Goal: Transaction & Acquisition: Purchase product/service

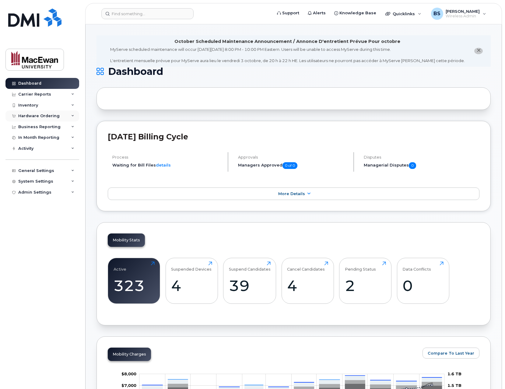
click at [48, 114] on div "Hardware Ordering" at bounding box center [38, 116] width 41 height 5
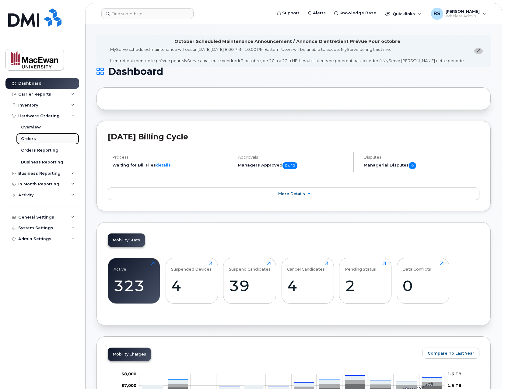
click at [49, 139] on link "Orders" at bounding box center [47, 139] width 63 height 12
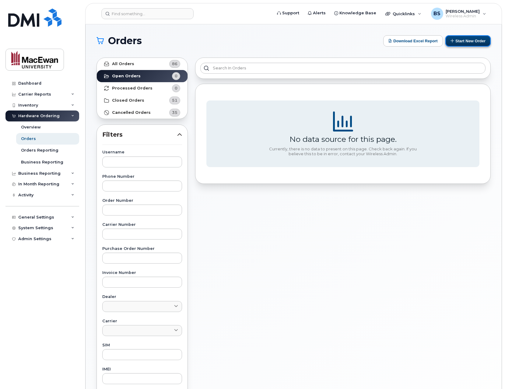
click at [453, 44] on button "Start New Order" at bounding box center [467, 40] width 45 height 11
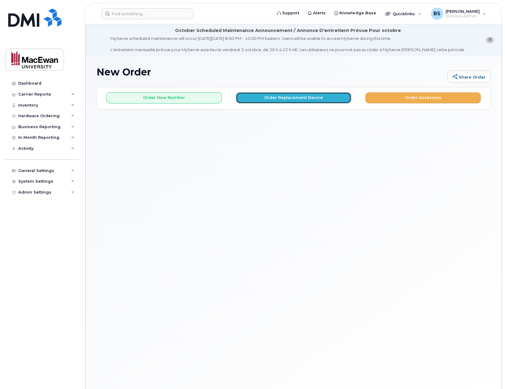
click at [248, 99] on button "Order Replacement Device" at bounding box center [294, 97] width 116 height 11
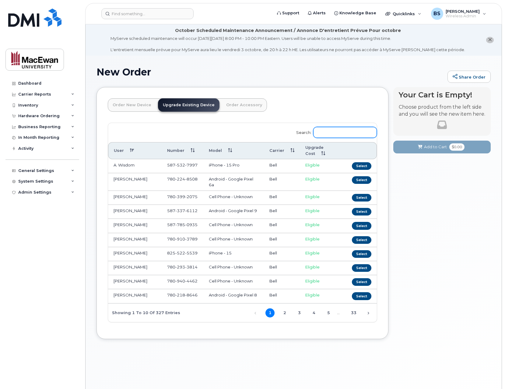
click at [344, 137] on input "Search:" at bounding box center [345, 132] width 64 height 11
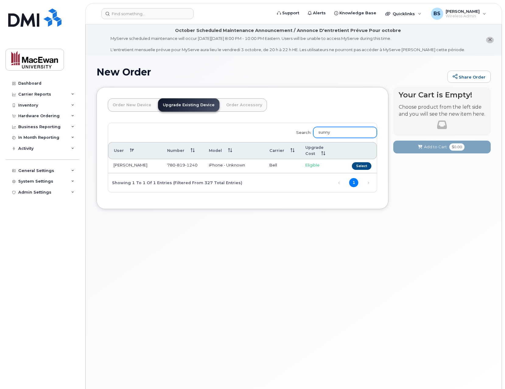
type input "sunny"
click at [365, 166] on button "Select" at bounding box center [361, 166] width 19 height 8
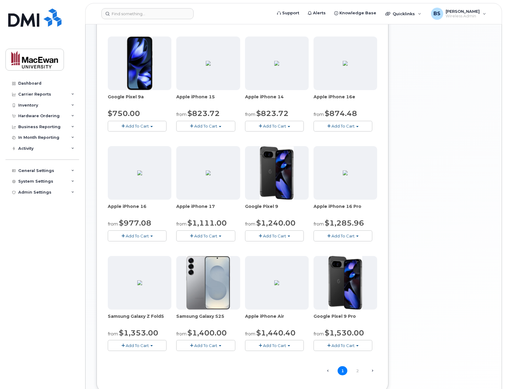
scroll to position [244, 0]
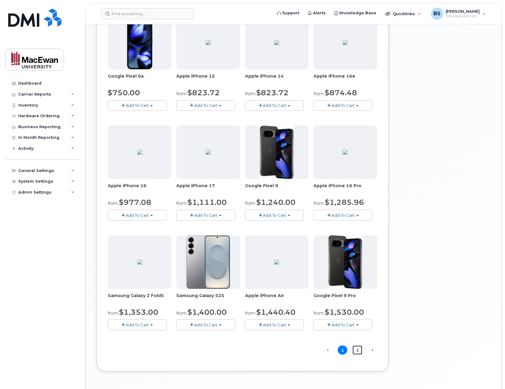
click at [356, 352] on link "2" at bounding box center [358, 350] width 10 height 9
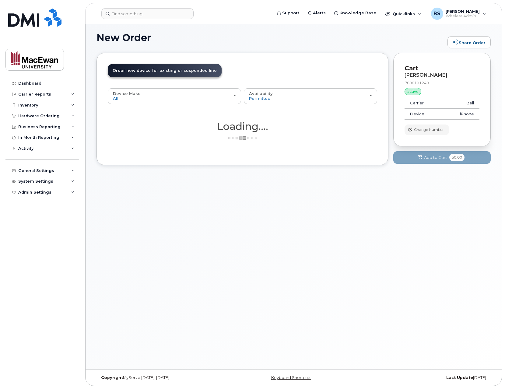
scroll to position [34, 0]
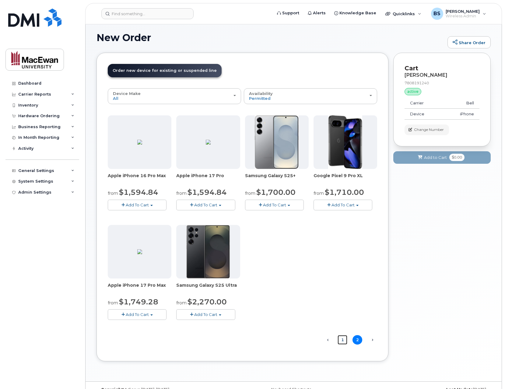
click at [343, 340] on link "1" at bounding box center [343, 339] width 10 height 9
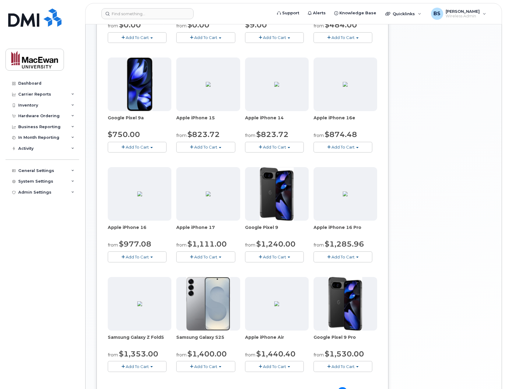
scroll to position [265, 0]
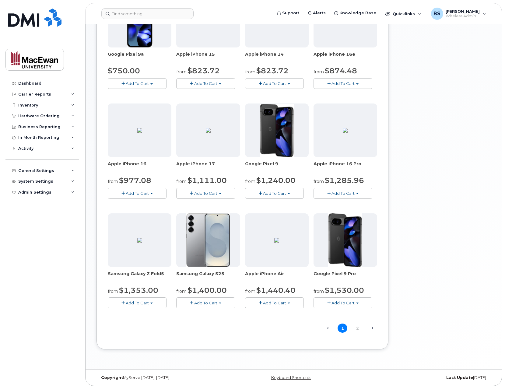
click at [217, 306] on button "Add To Cart" at bounding box center [205, 302] width 59 height 11
click at [217, 312] on link "$1400.00 - Outright purchase (128GB model)" at bounding box center [230, 315] width 104 height 8
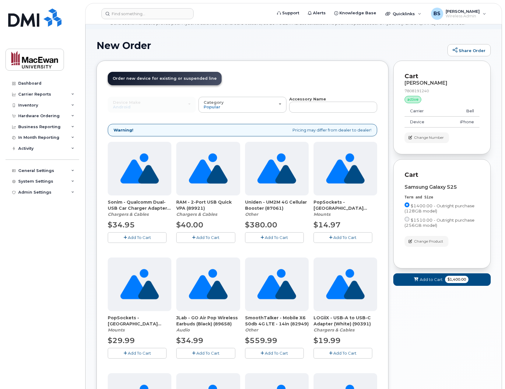
scroll to position [22, 0]
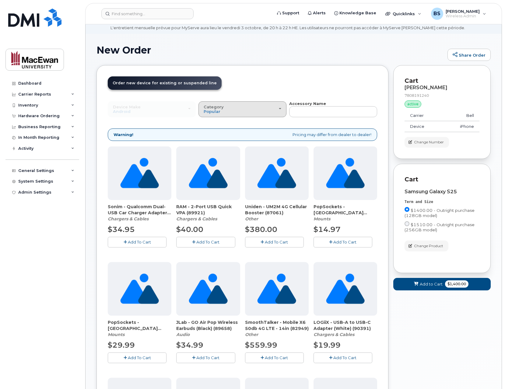
click at [272, 107] on div "Category Popular" at bounding box center [243, 109] width 78 height 9
click at [215, 136] on label "Case" at bounding box center [209, 135] width 18 height 7
click at [0, 0] on input "Case" at bounding box center [0, 0] width 0 height 0
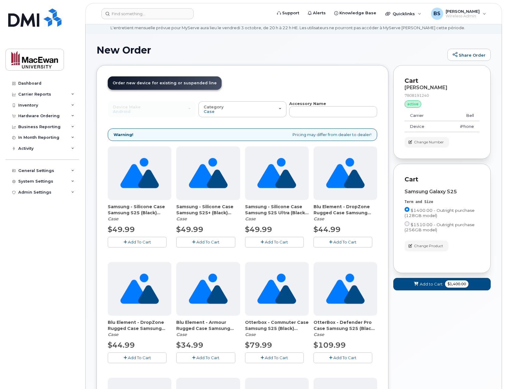
scroll to position [71, 0]
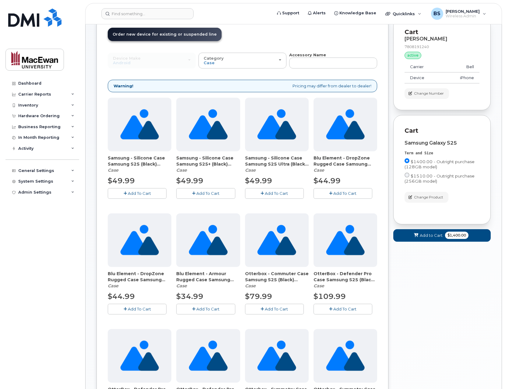
click at [199, 307] on span "Add To Cart" at bounding box center [207, 309] width 23 height 5
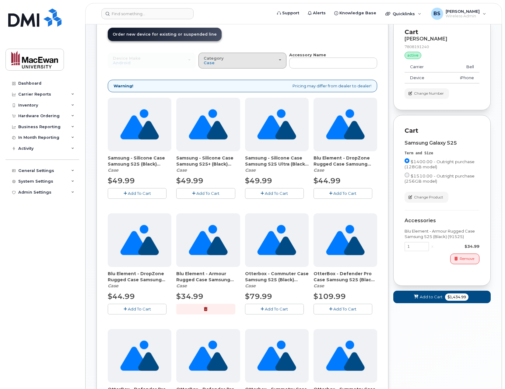
click at [266, 68] on button "Category Case" at bounding box center [242, 61] width 88 height 16
click at [211, 73] on label "All" at bounding box center [206, 74] width 13 height 7
click at [0, 0] on input "All" at bounding box center [0, 0] width 0 height 0
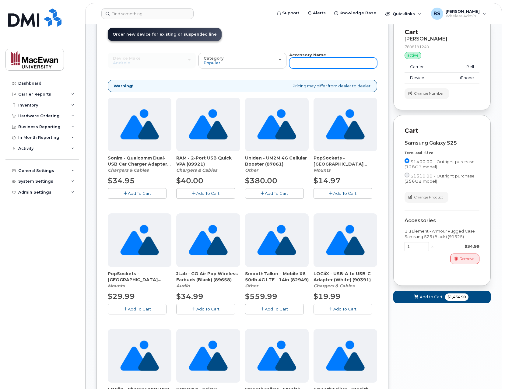
click at [301, 63] on input "text" at bounding box center [333, 63] width 88 height 11
type input "20w"
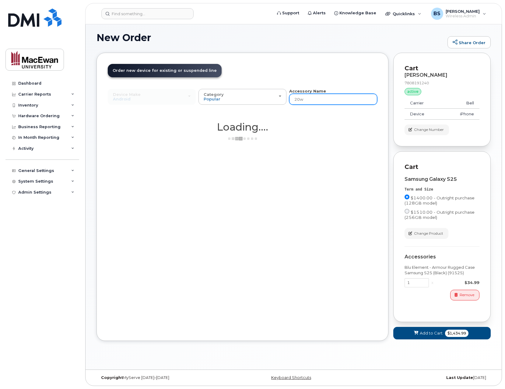
scroll to position [34, 0]
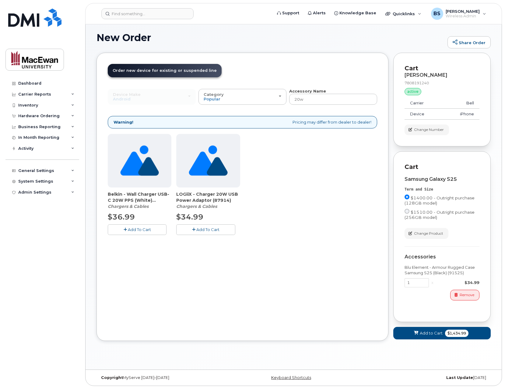
click at [208, 228] on span "Add To Cart" at bounding box center [207, 229] width 23 height 5
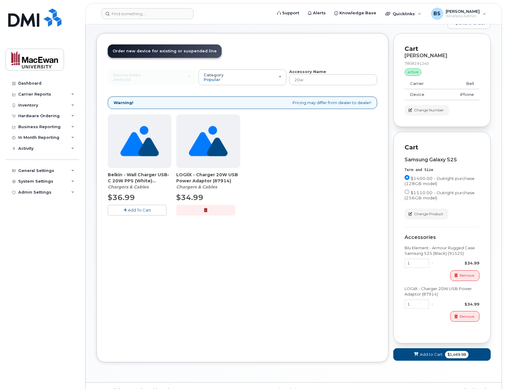
scroll to position [67, 0]
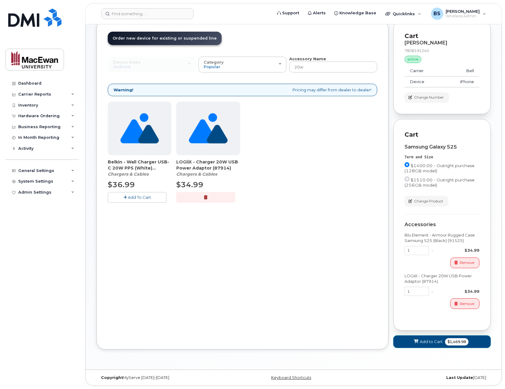
click at [449, 344] on span "$1,469.98" at bounding box center [456, 341] width 23 height 7
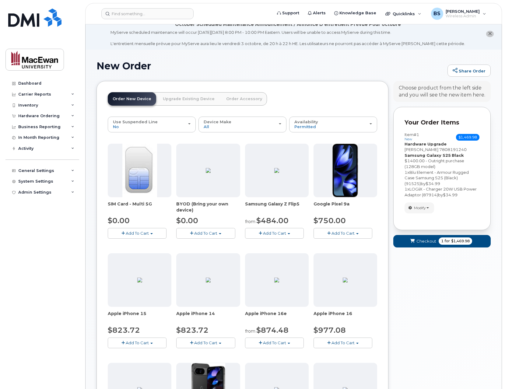
scroll to position [0, 0]
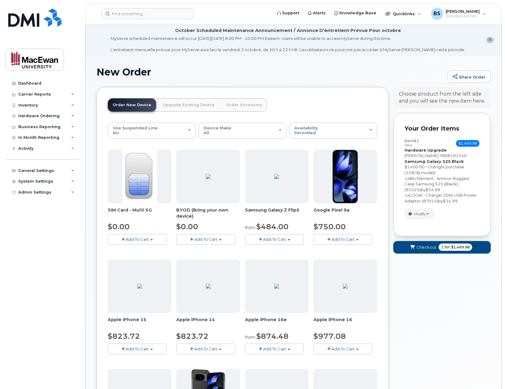
drag, startPoint x: 449, startPoint y: 248, endPoint x: 466, endPoint y: 250, distance: 16.3
click at [465, 250] on span "1 for $1,469.98" at bounding box center [455, 247] width 33 height 7
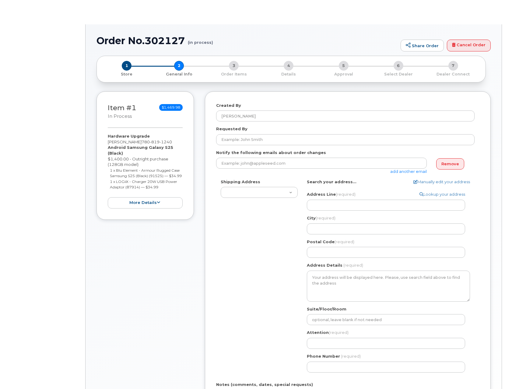
select select
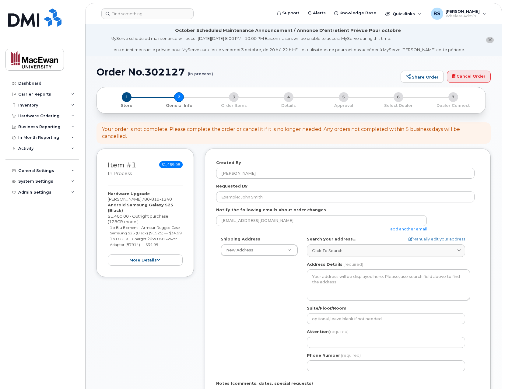
drag, startPoint x: 161, startPoint y: 157, endPoint x: 179, endPoint y: 159, distance: 18.3
click at [179, 161] on span "$1,469.98" at bounding box center [170, 164] width 23 height 7
copy span "$1,469.98"
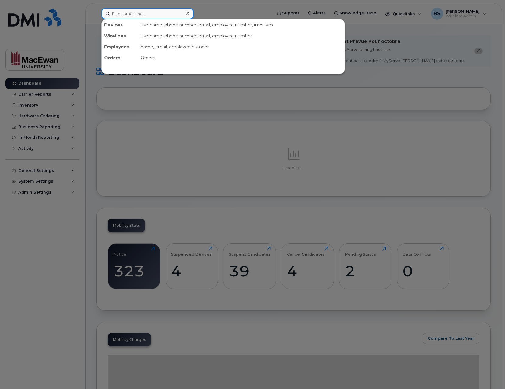
click at [112, 14] on input at bounding box center [147, 13] width 92 height 11
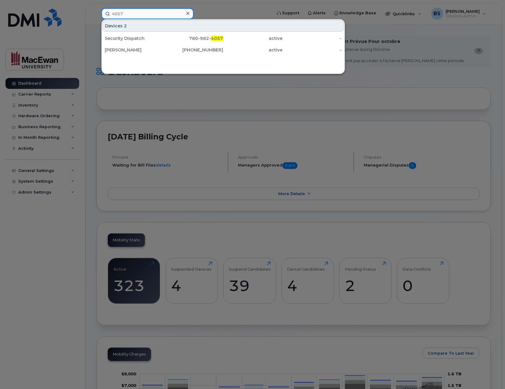
type input "4057"
click at [330, 99] on div at bounding box center [252, 194] width 505 height 389
